Goal: Task Accomplishment & Management: Manage account settings

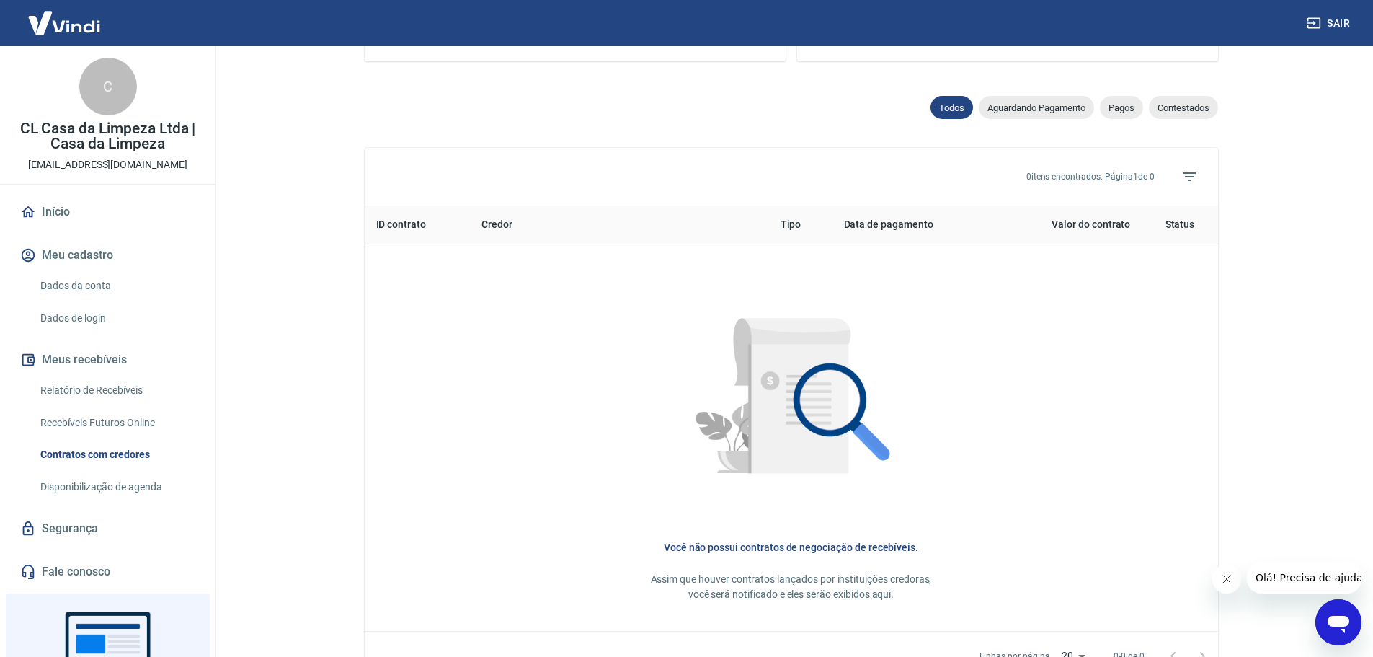
click at [67, 290] on link "Dados da conta" at bounding box center [117, 286] width 164 height 30
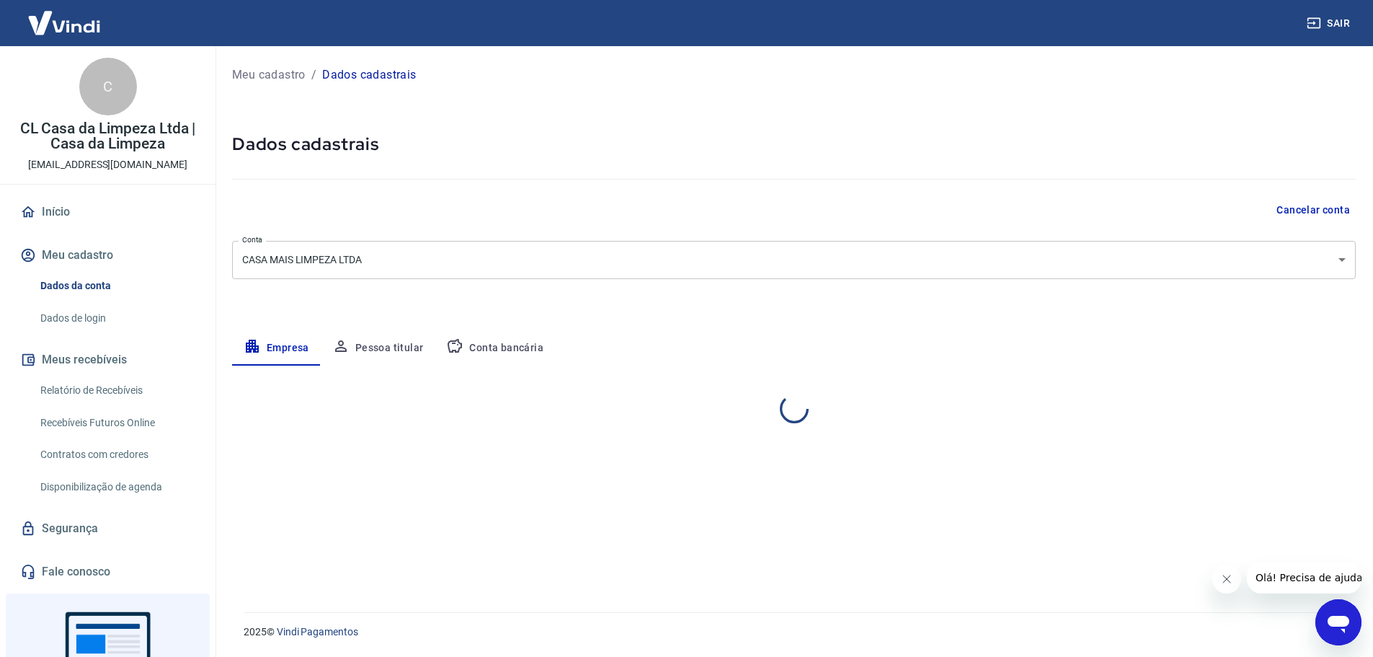
select select "PR"
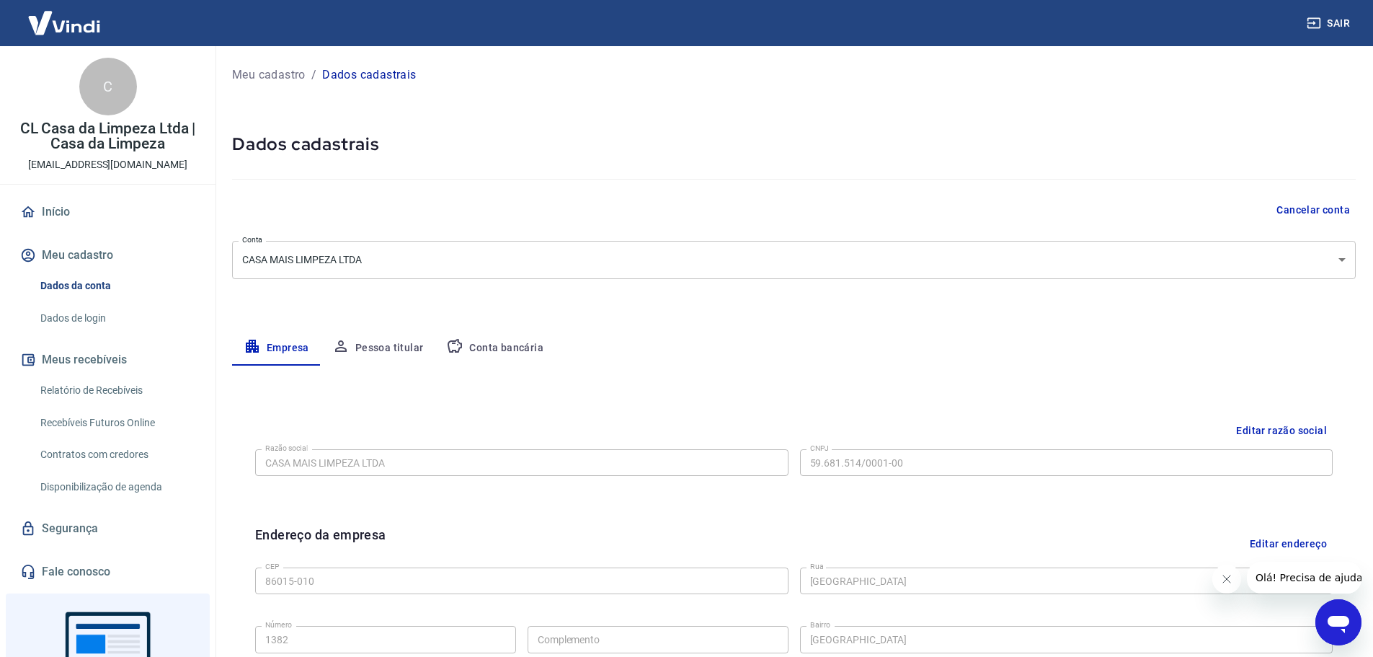
click at [383, 350] on button "Pessoa titular" at bounding box center [378, 348] width 115 height 35
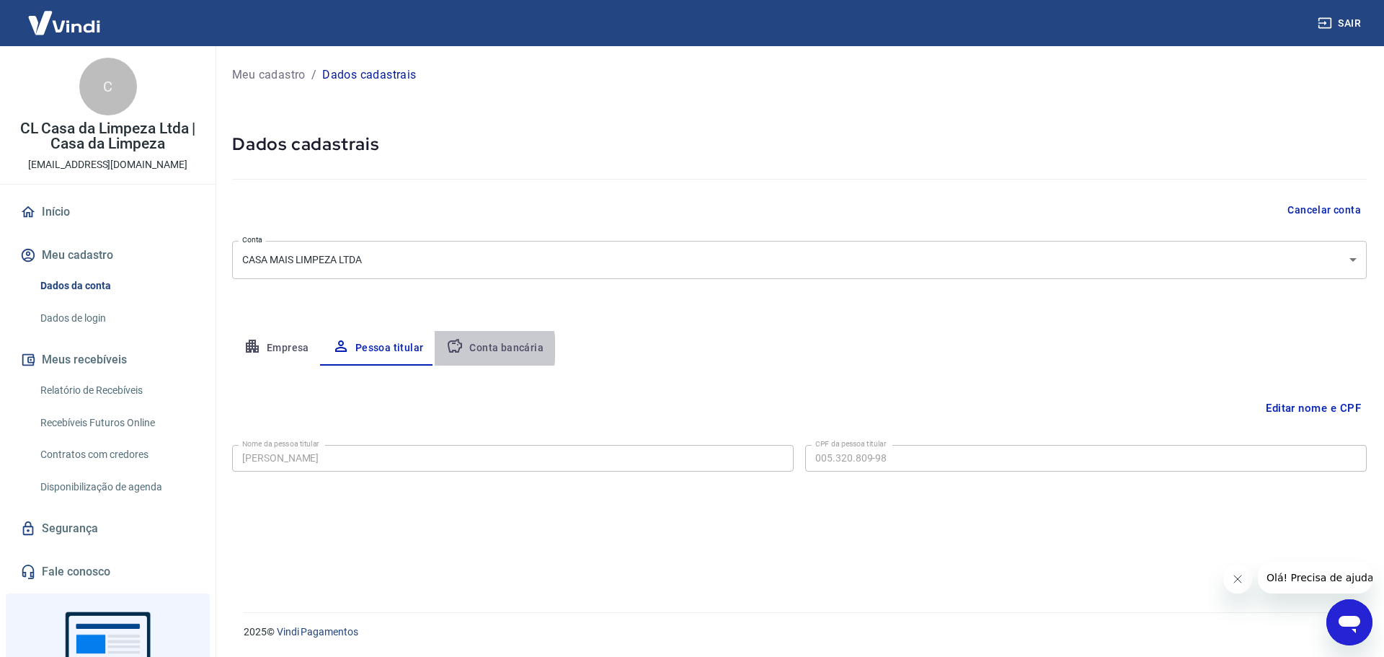
click at [453, 349] on icon "button" at bounding box center [454, 345] width 17 height 17
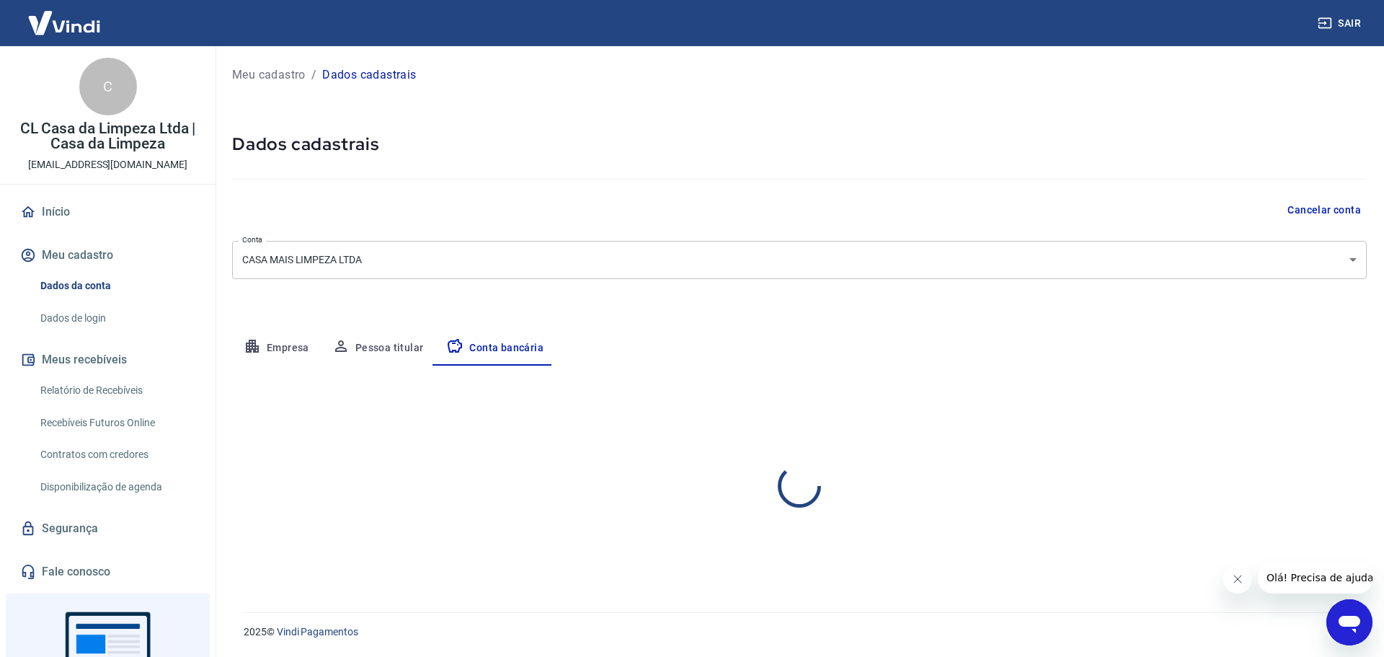
select select "1"
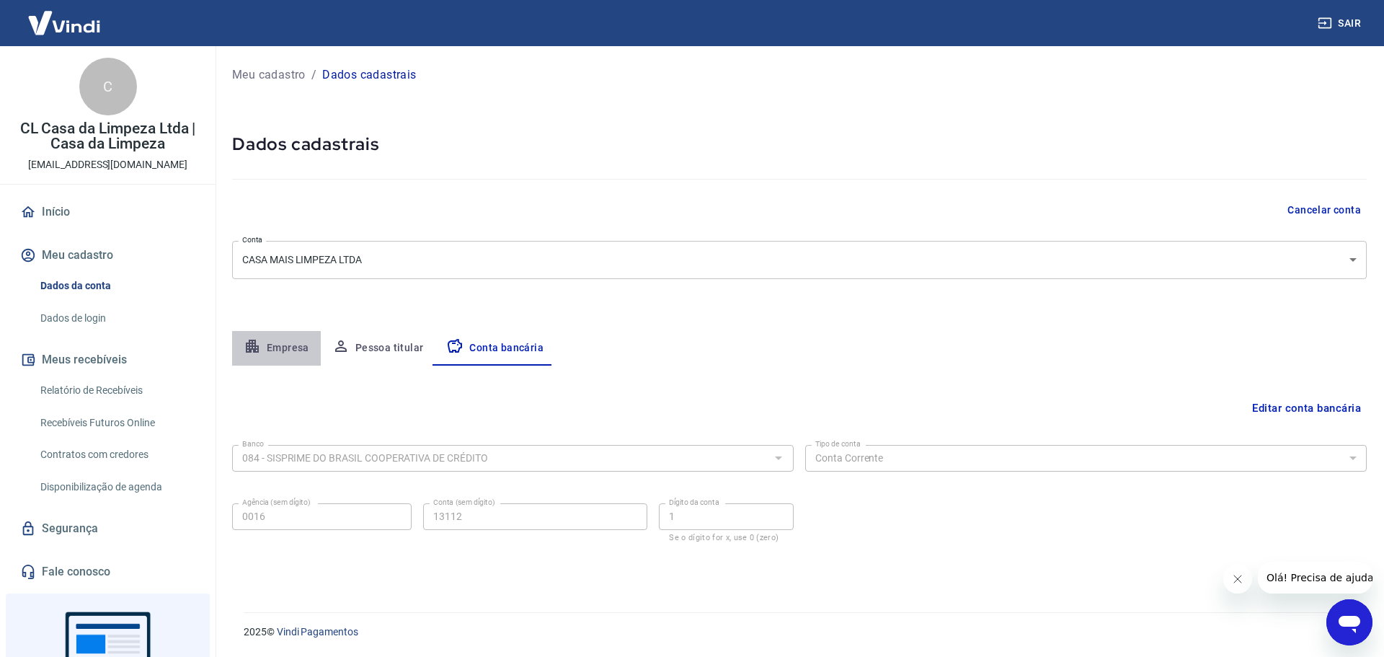
click at [273, 344] on button "Empresa" at bounding box center [276, 348] width 89 height 35
select select "PR"
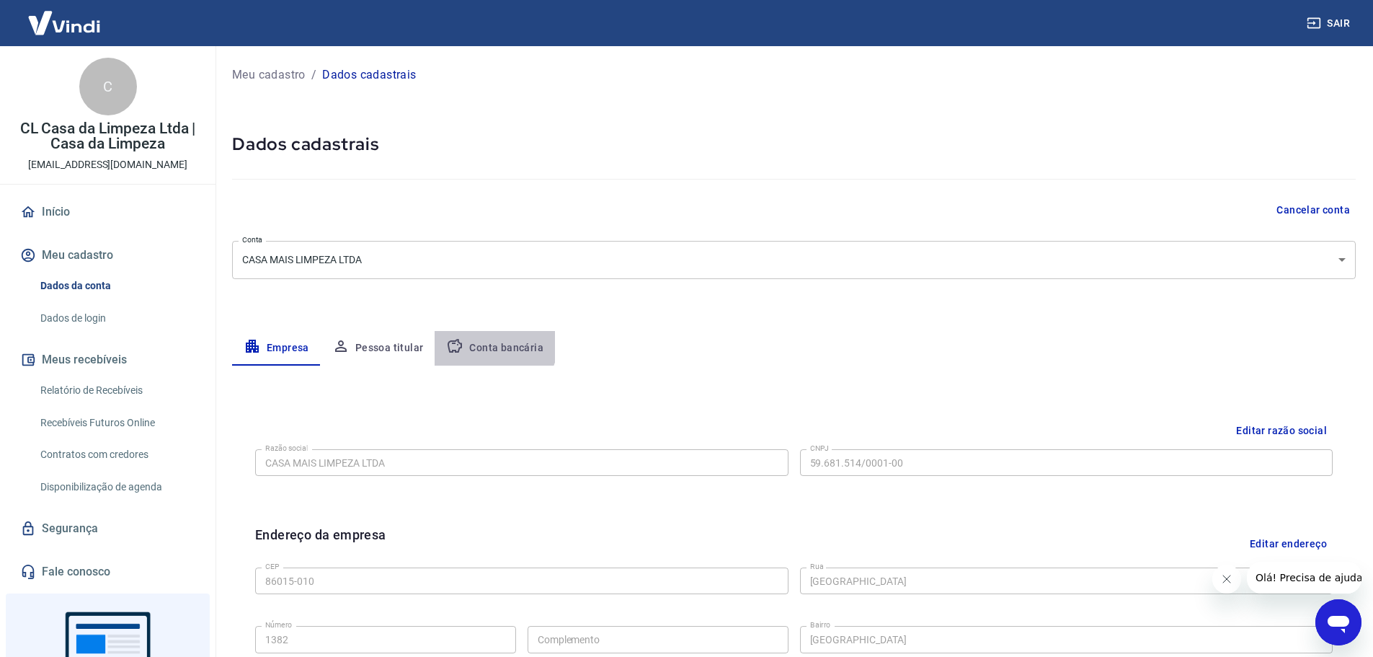
click at [489, 340] on button "Conta bancária" at bounding box center [495, 348] width 120 height 35
select select "1"
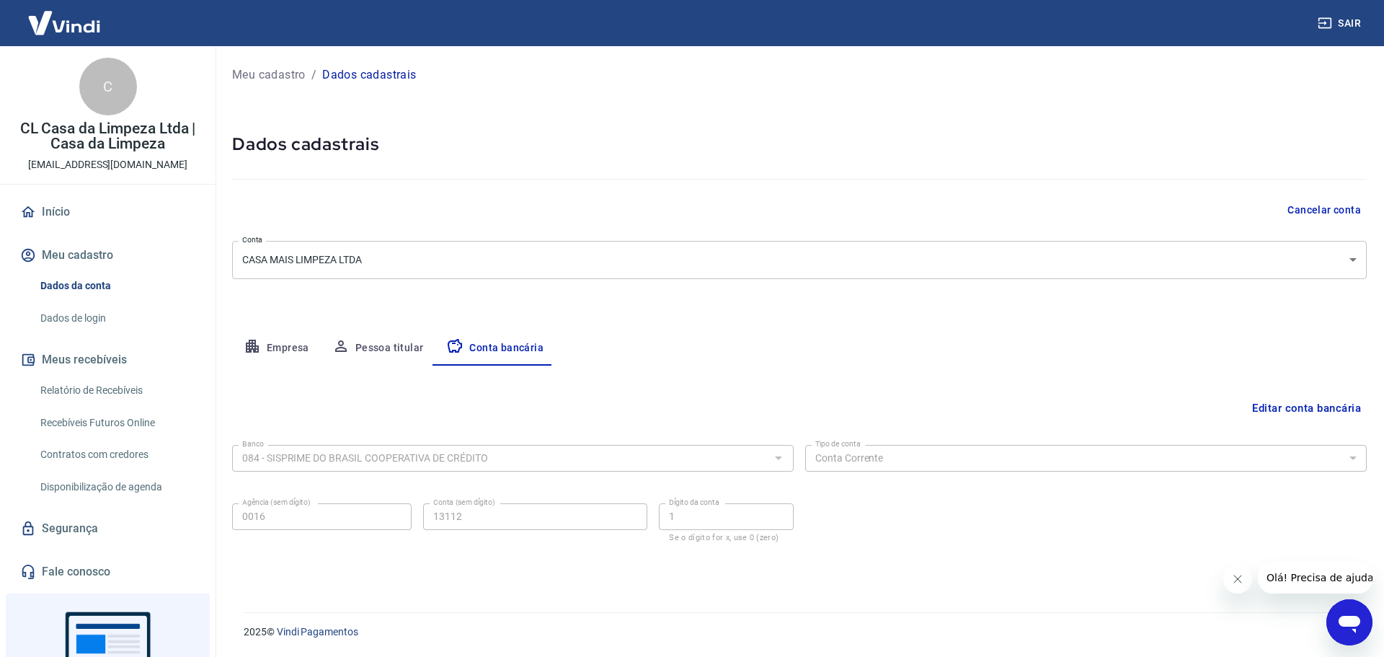
click at [290, 343] on button "Empresa" at bounding box center [276, 348] width 89 height 35
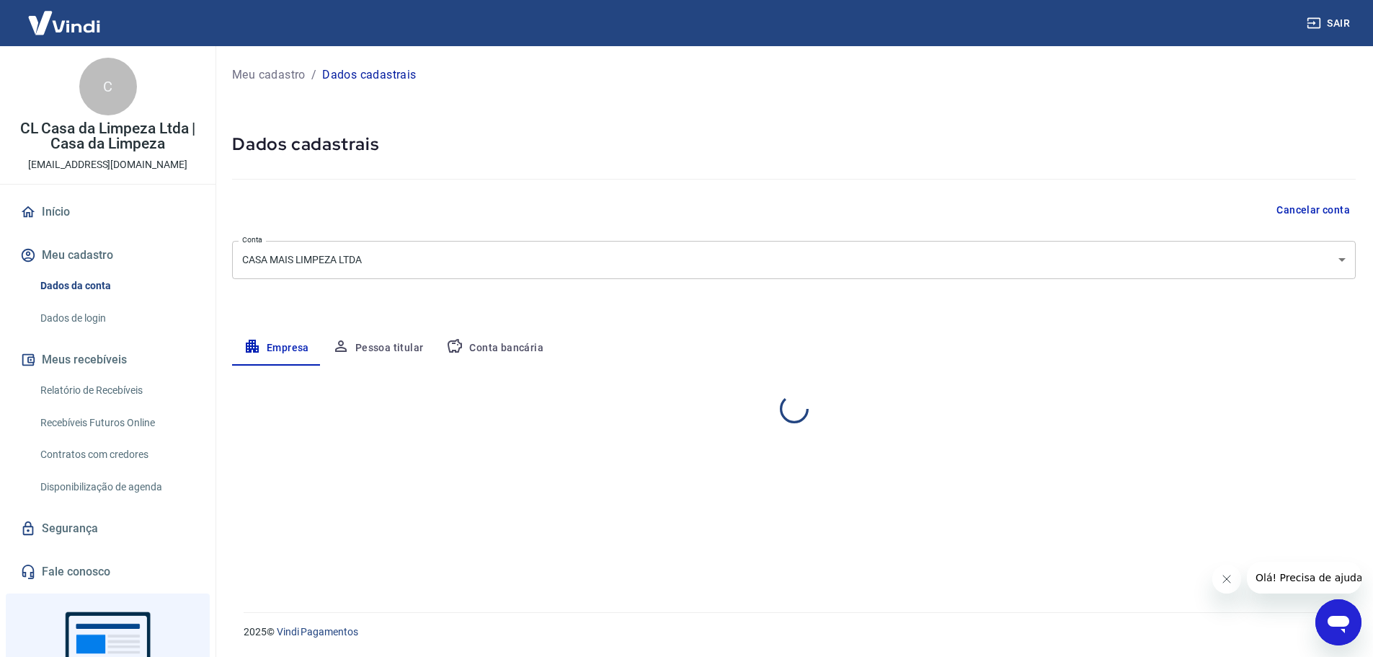
select select "PR"
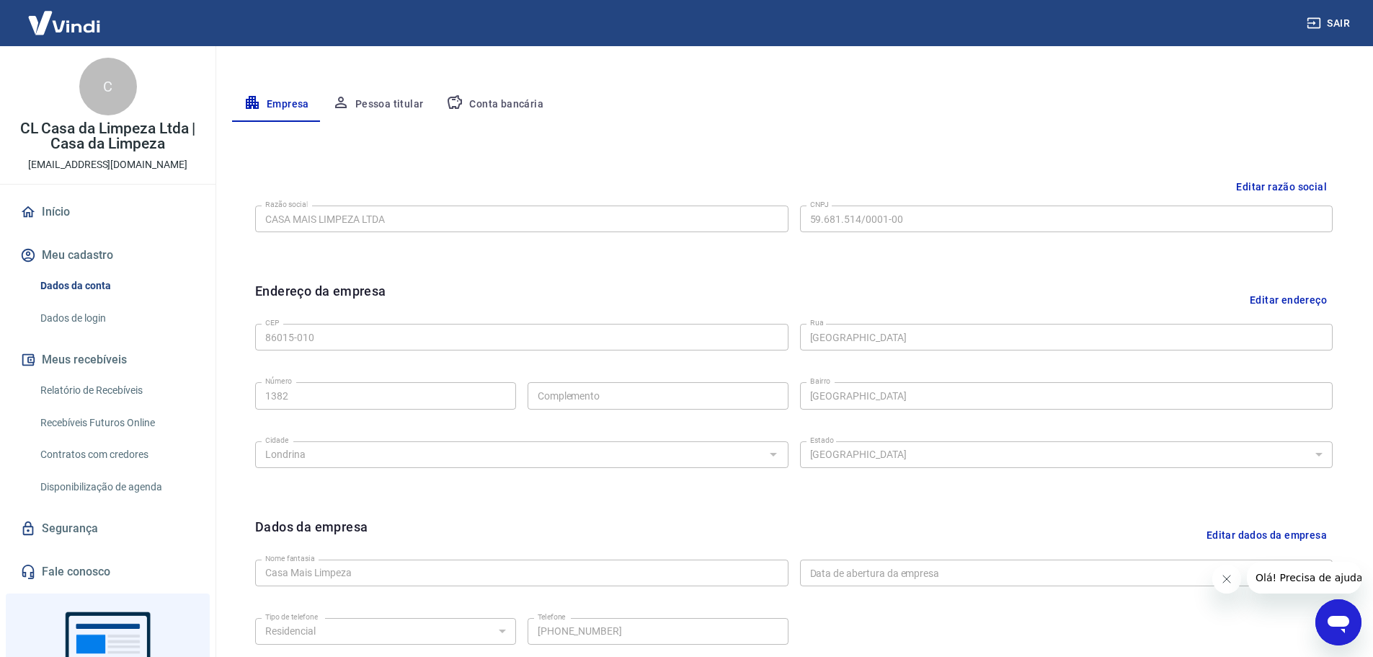
scroll to position [239, 0]
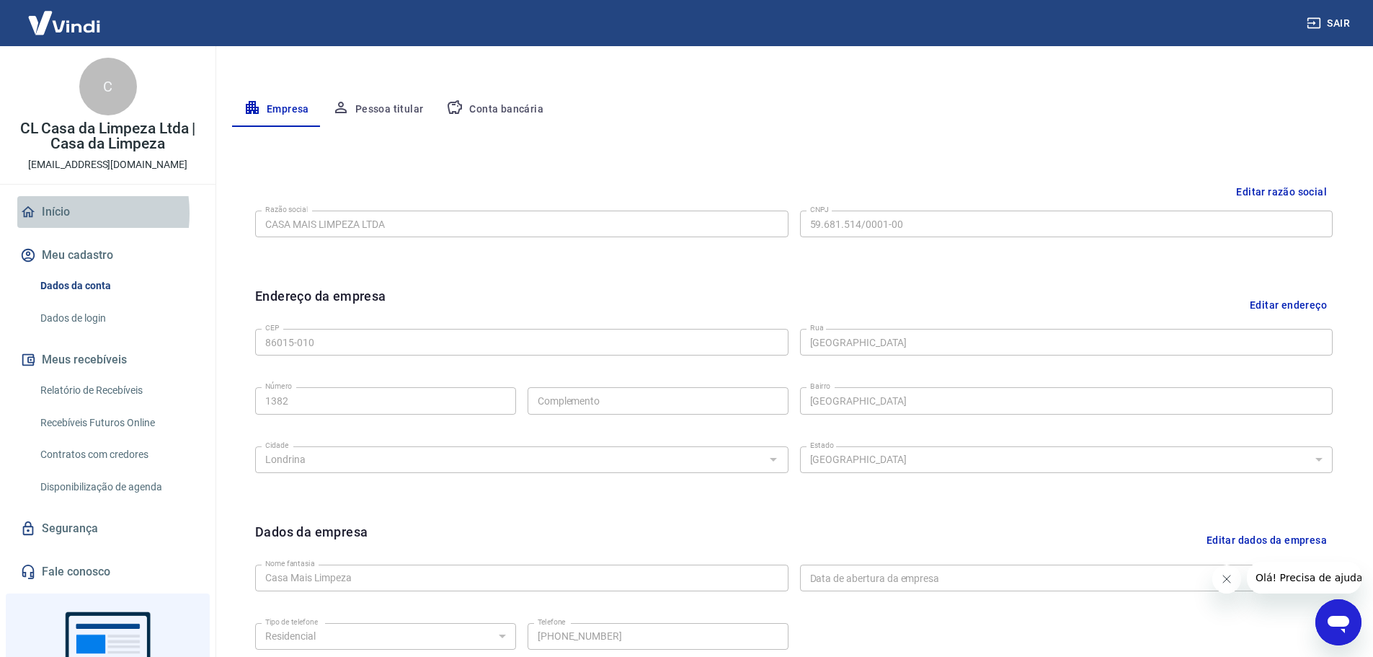
click at [51, 213] on link "Início" at bounding box center [107, 212] width 181 height 32
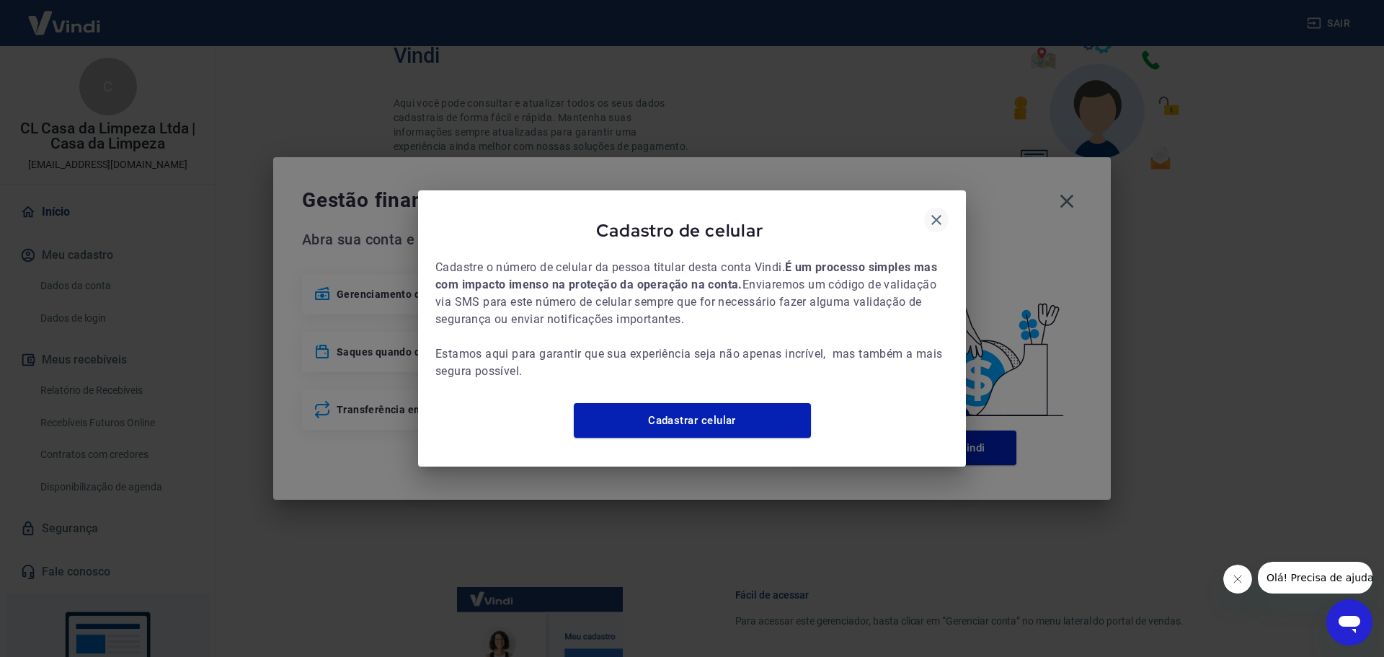
click at [942, 216] on icon "button" at bounding box center [936, 219] width 17 height 17
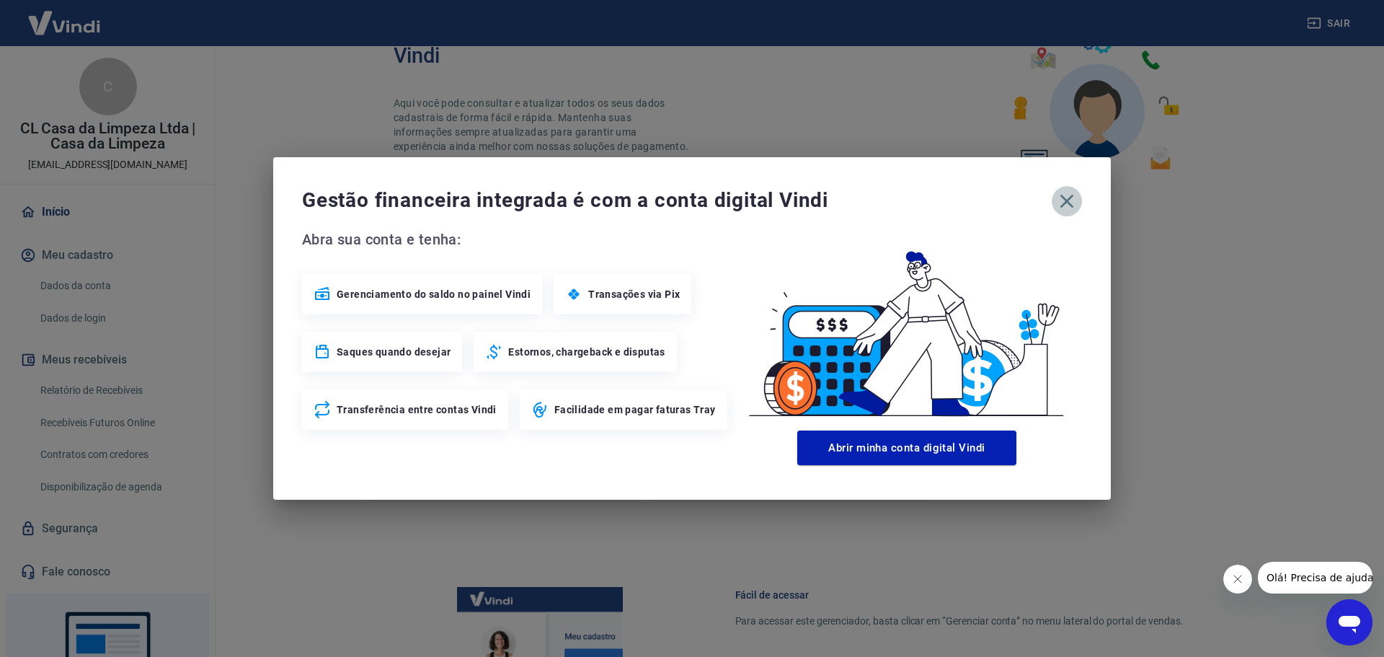
click at [1070, 206] on icon "button" at bounding box center [1066, 201] width 23 height 23
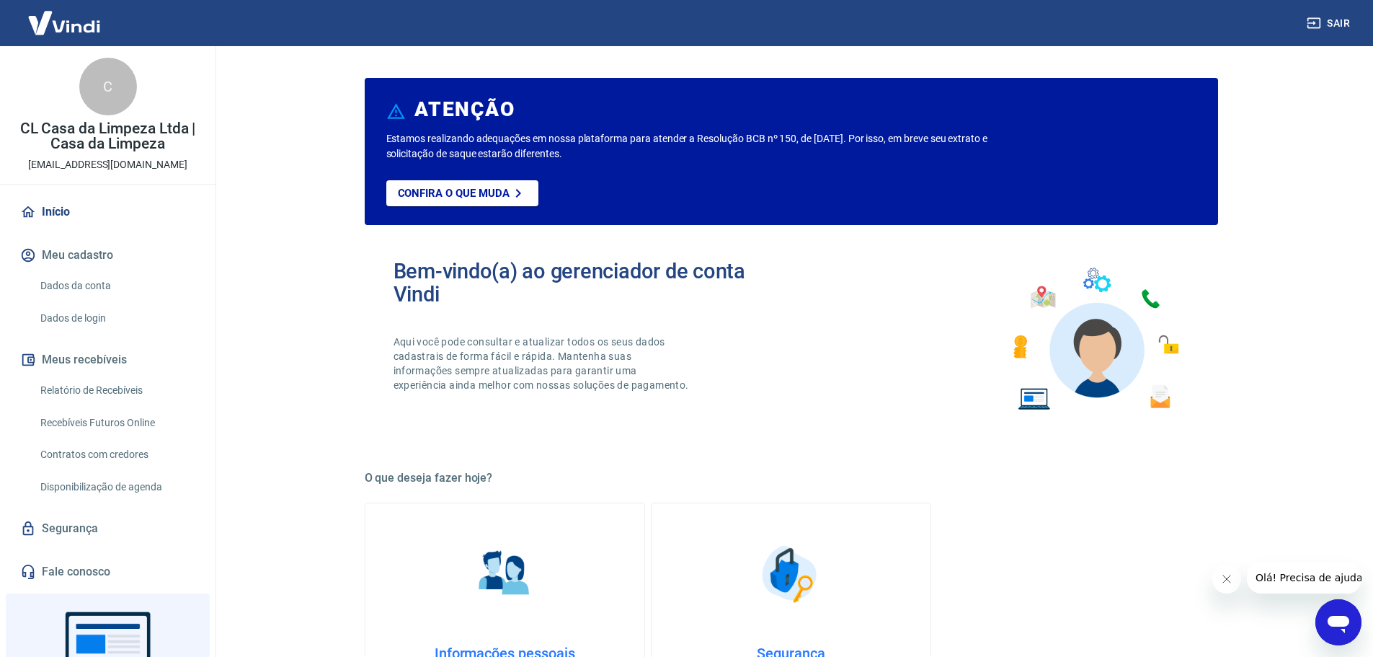
click at [108, 139] on p "CL Casa da Limpeza Ltda | Casa da Limpeza" at bounding box center [108, 136] width 192 height 30
click at [56, 209] on link "Início" at bounding box center [107, 212] width 181 height 32
click at [83, 253] on button "Meu cadastro" at bounding box center [107, 255] width 181 height 32
click at [61, 360] on button "Meus recebíveis" at bounding box center [107, 360] width 181 height 32
click at [79, 388] on link "Relatório de Recebíveis" at bounding box center [117, 390] width 164 height 30
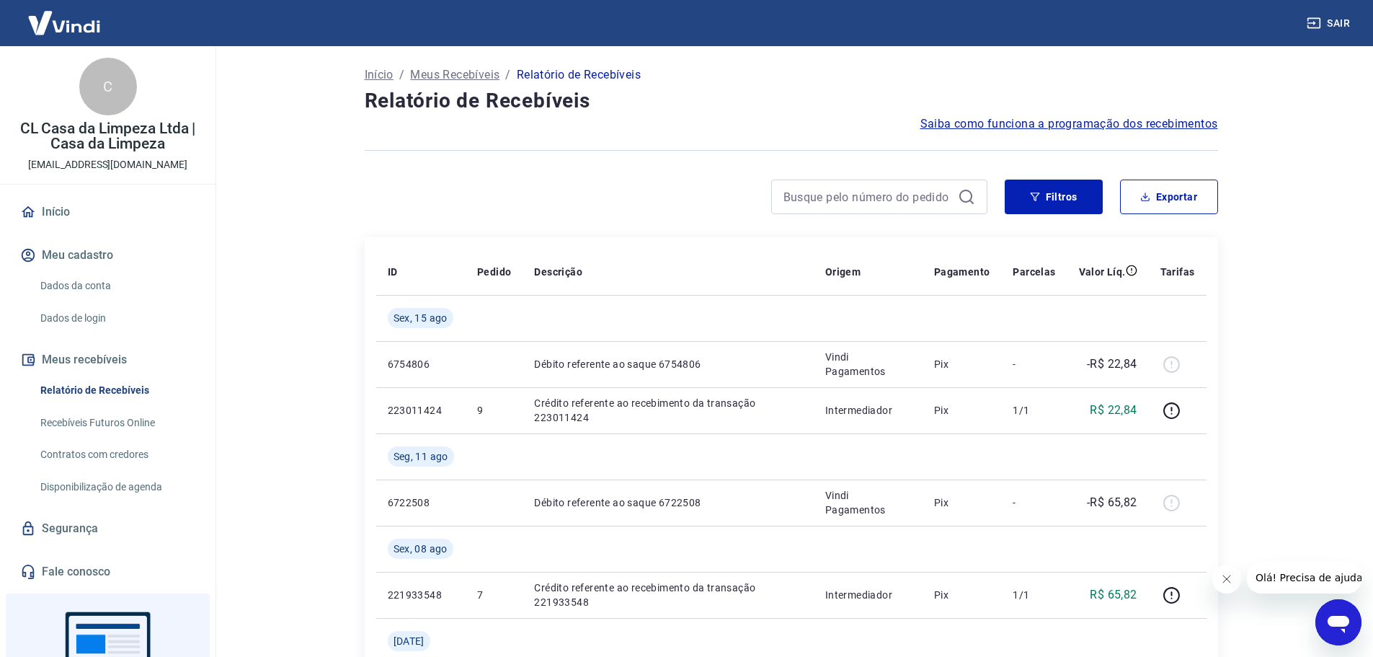
click at [92, 424] on link "Recebíveis Futuros Online" at bounding box center [117, 423] width 164 height 30
